Goal: Information Seeking & Learning: Learn about a topic

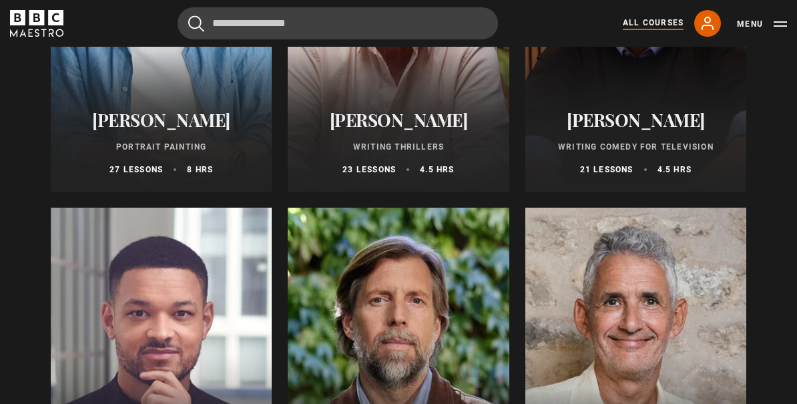
scroll to position [1349, 0]
click at [170, 141] on p "Portrait Painting" at bounding box center [161, 147] width 189 height 12
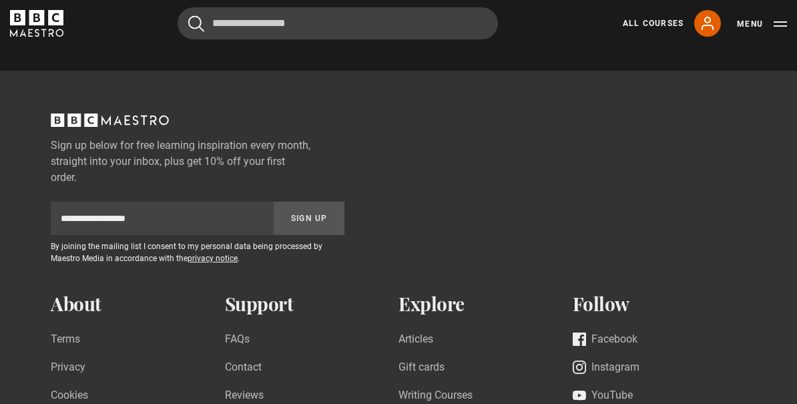
scroll to position [1958, 0]
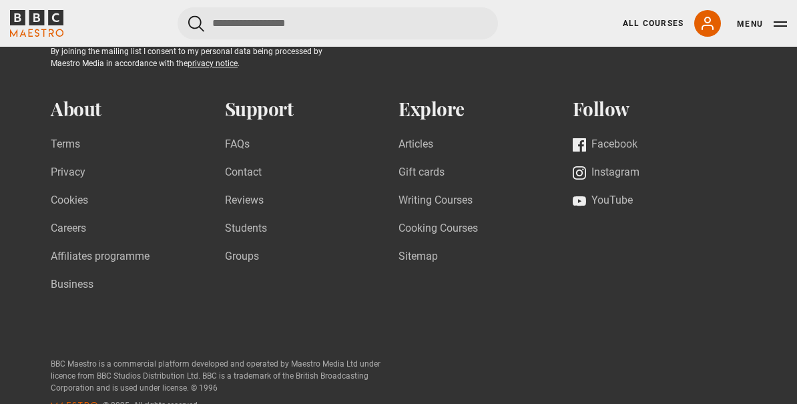
scroll to position [442, 0]
click at [421, 209] on link "Writing Courses" at bounding box center [435, 200] width 74 height 18
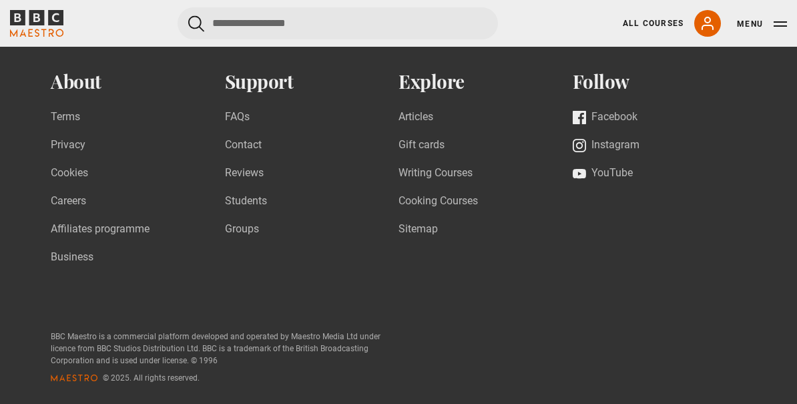
scroll to position [506, 0]
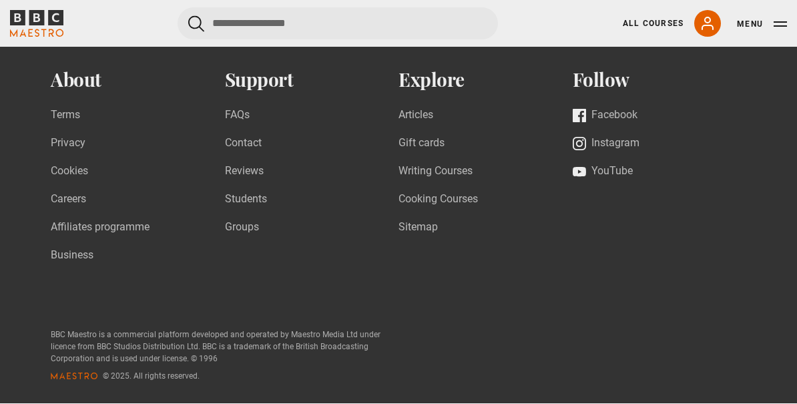
click at [434, 209] on link "Cooking Courses" at bounding box center [437, 200] width 79 height 18
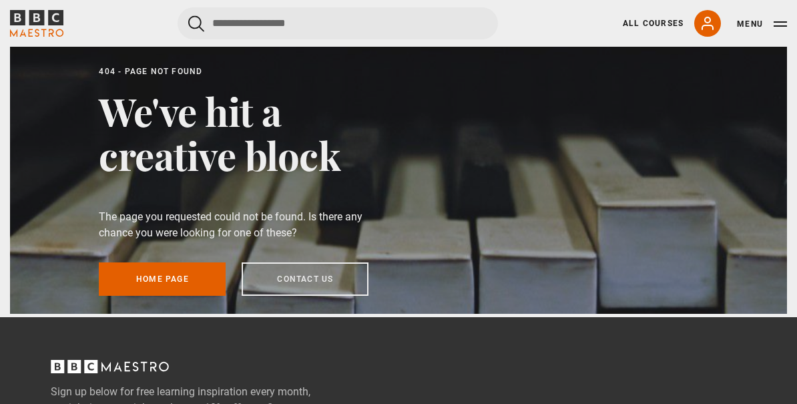
click at [185, 296] on link "Home page" at bounding box center [162, 278] width 127 height 33
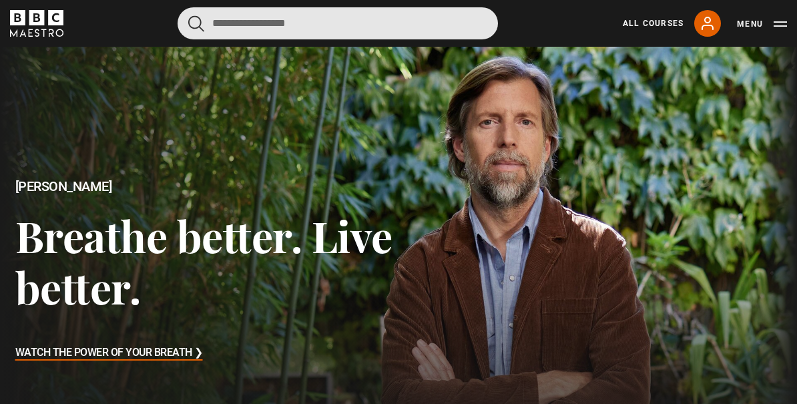
click at [332, 39] on input "Search" at bounding box center [337, 23] width 320 height 32
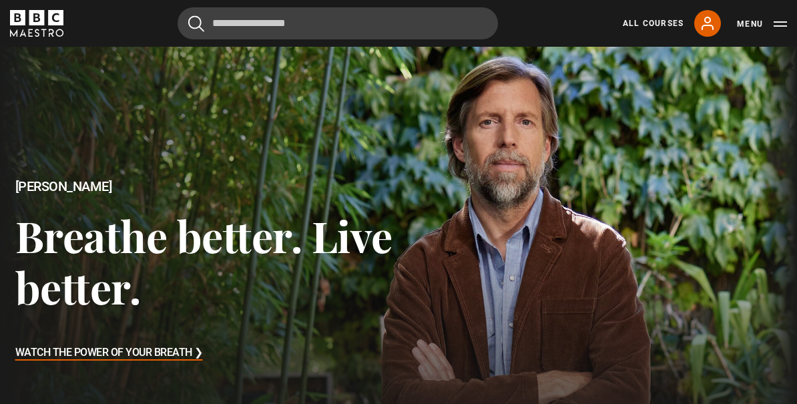
click at [779, 26] on button "Menu" at bounding box center [762, 23] width 50 height 13
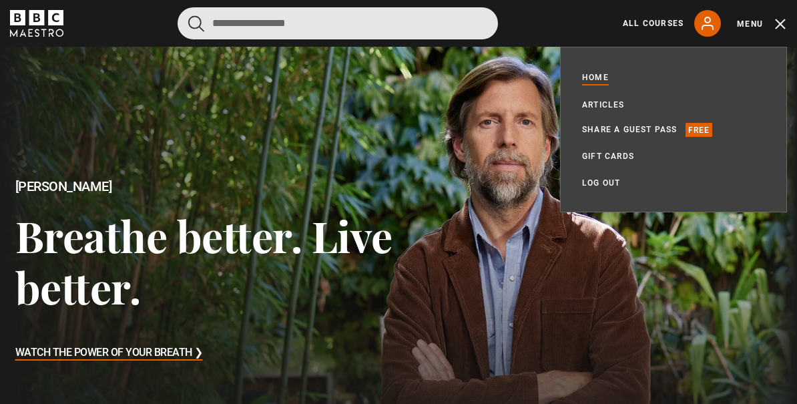
click at [334, 18] on input "Search" at bounding box center [337, 23] width 320 height 32
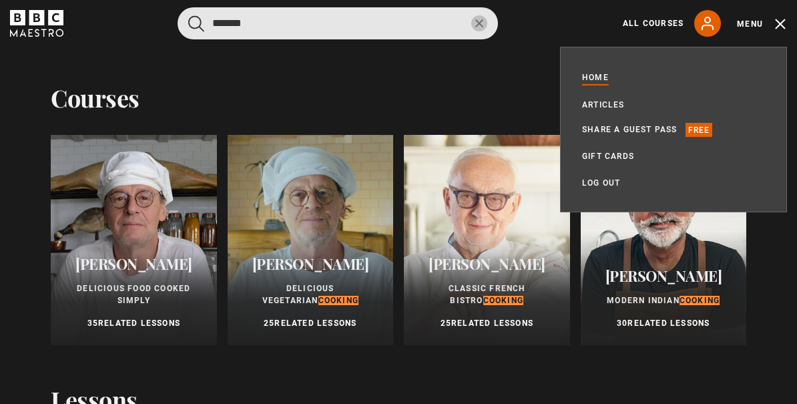
type input "*******"
click at [196, 23] on button "submit" at bounding box center [196, 23] width 16 height 17
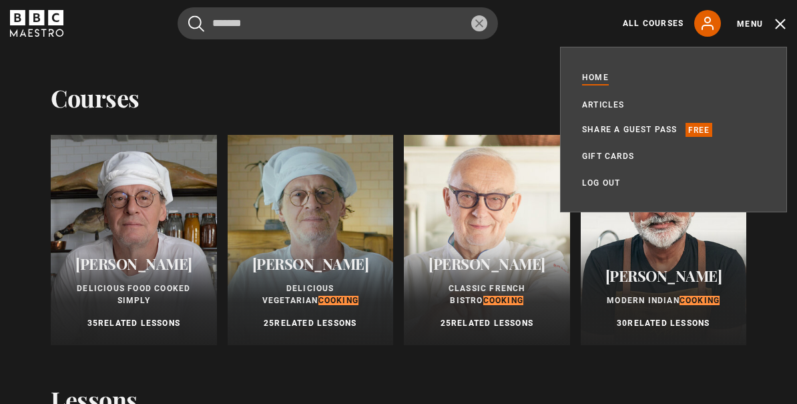
click at [784, 23] on button "Menu" at bounding box center [762, 23] width 50 height 13
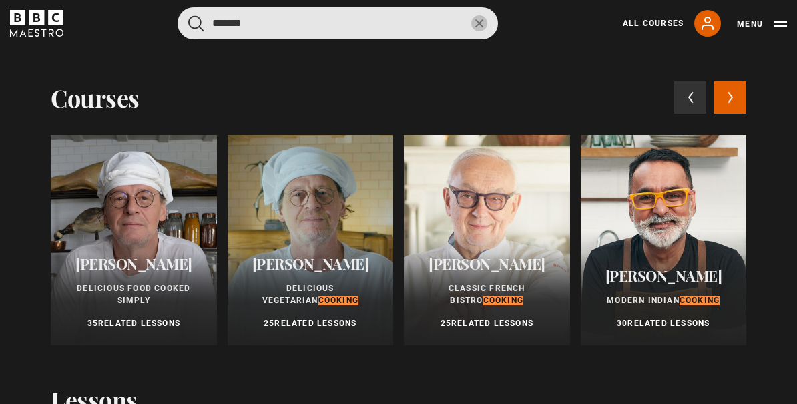
click at [271, 25] on input "*******" at bounding box center [337, 23] width 320 height 32
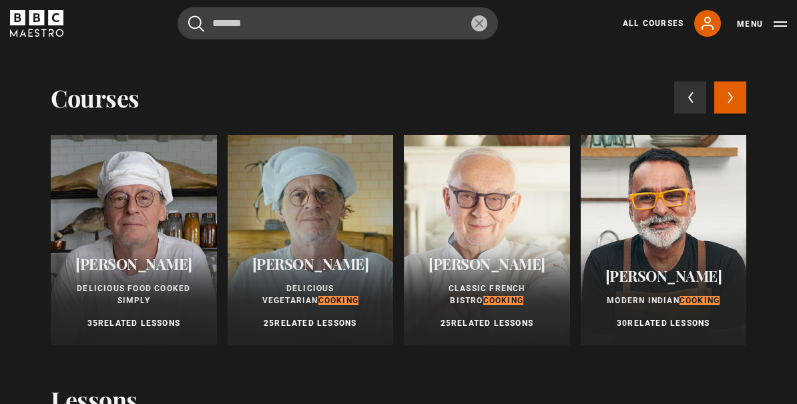
click at [486, 23] on button "reset" at bounding box center [479, 23] width 16 height 16
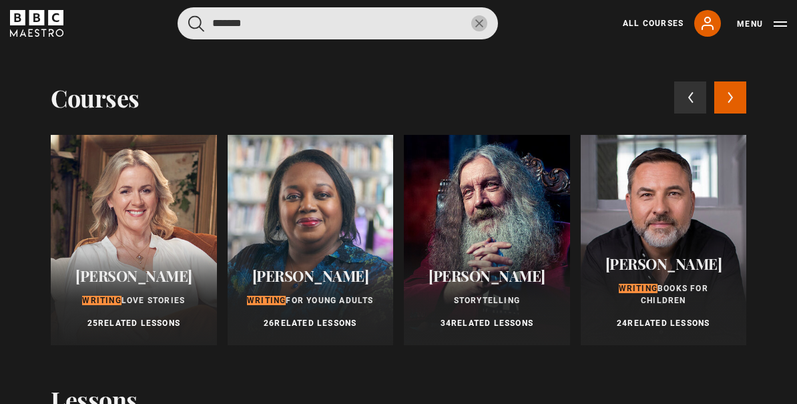
type input "*******"
click at [196, 23] on button "submit" at bounding box center [196, 23] width 16 height 17
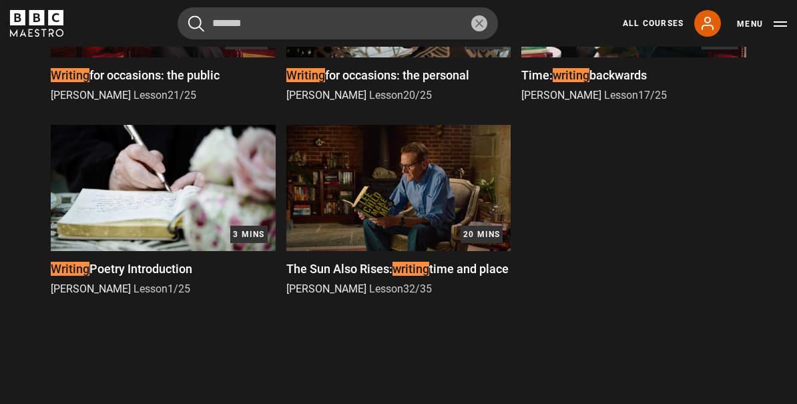
scroll to position [1472, 0]
click at [476, 19] on icon "reset" at bounding box center [479, 23] width 8 height 8
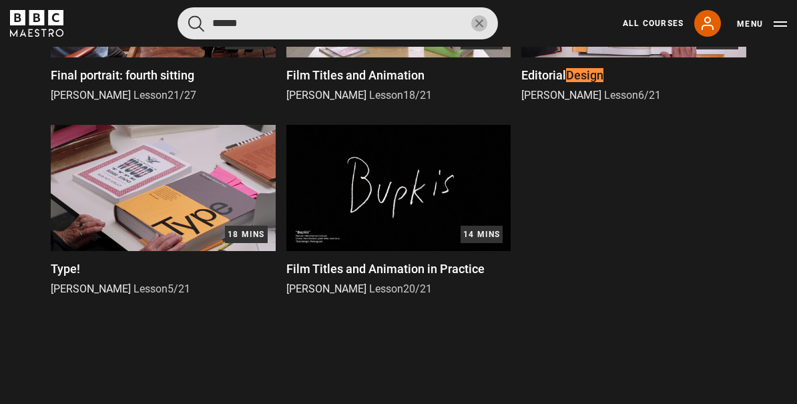
type input "******"
click at [196, 23] on button "submit" at bounding box center [196, 23] width 16 height 17
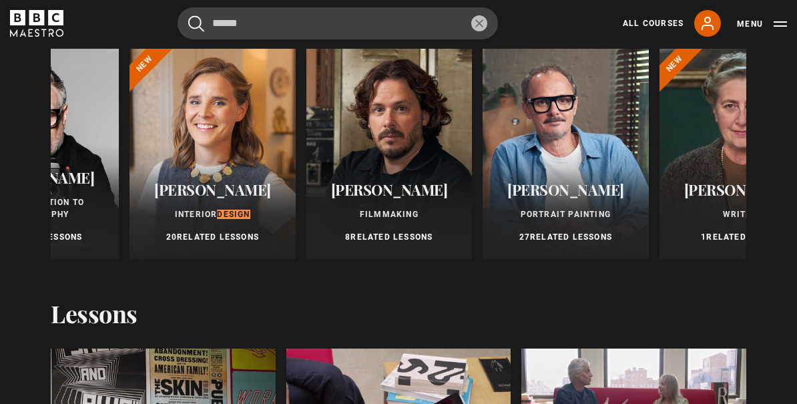
scroll to position [0, 276]
